Goal: Find specific page/section: Find specific page/section

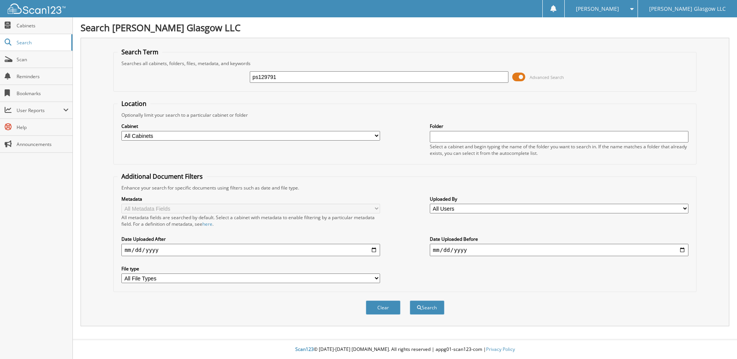
type input "ps129791"
click at [410, 301] on button "Search" at bounding box center [427, 308] width 35 height 14
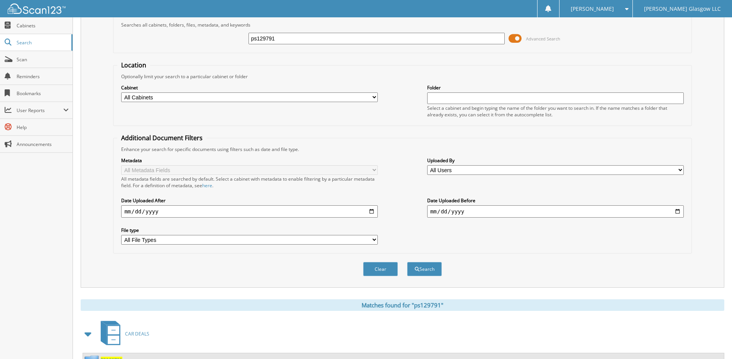
scroll to position [72, 0]
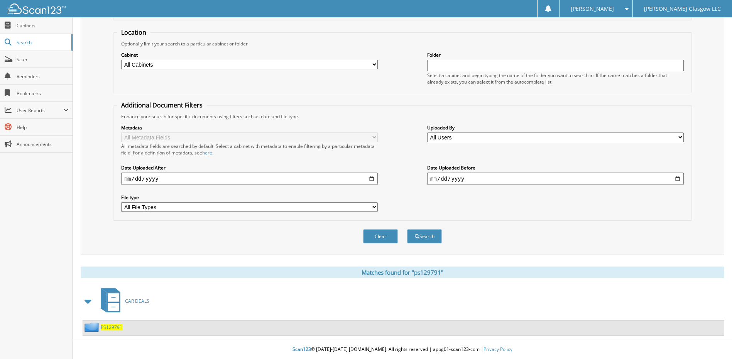
click at [115, 329] on span "PS129791" at bounding box center [112, 327] width 22 height 7
